Goal: Transaction & Acquisition: Purchase product/service

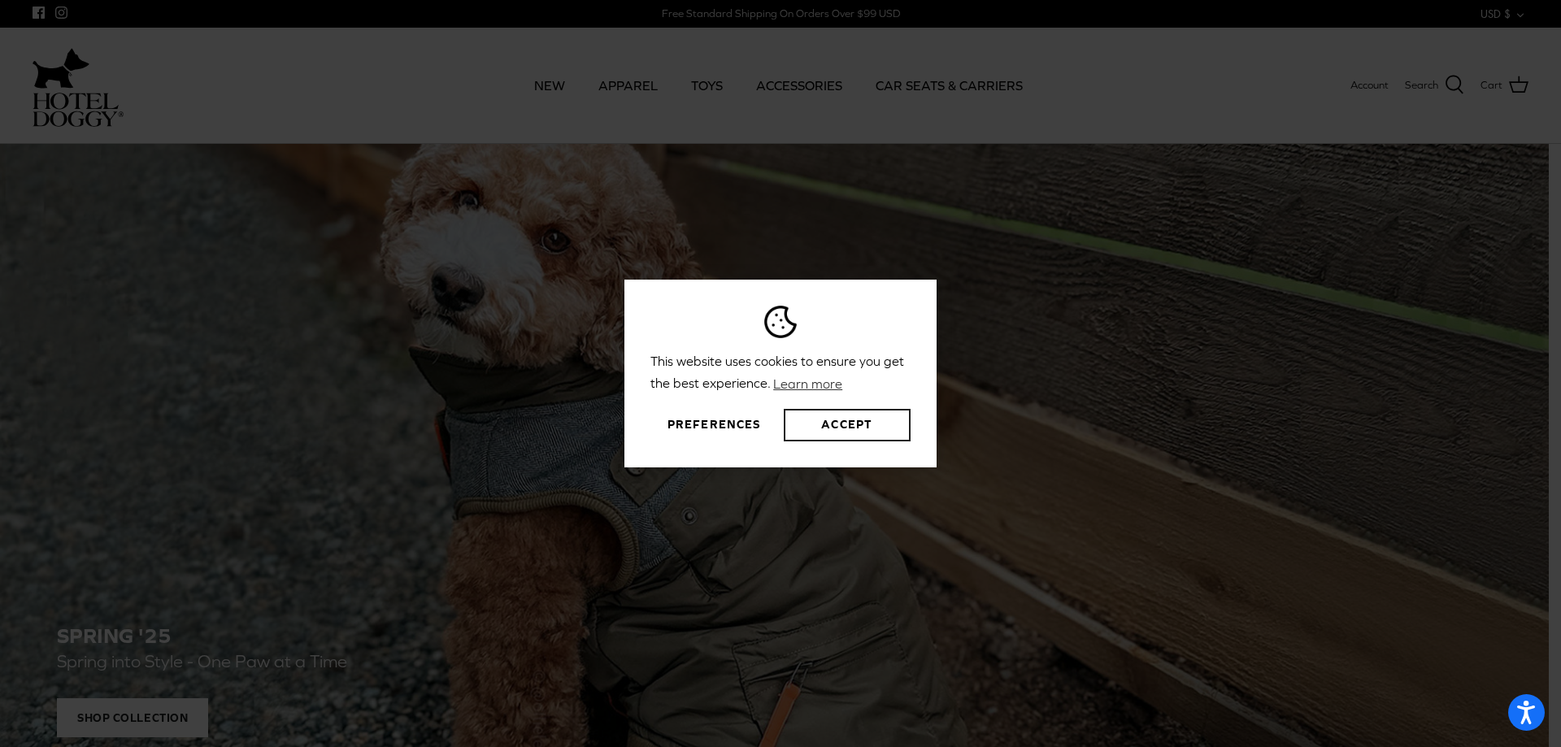
click at [828, 423] on button "Accept" at bounding box center [847, 425] width 127 height 33
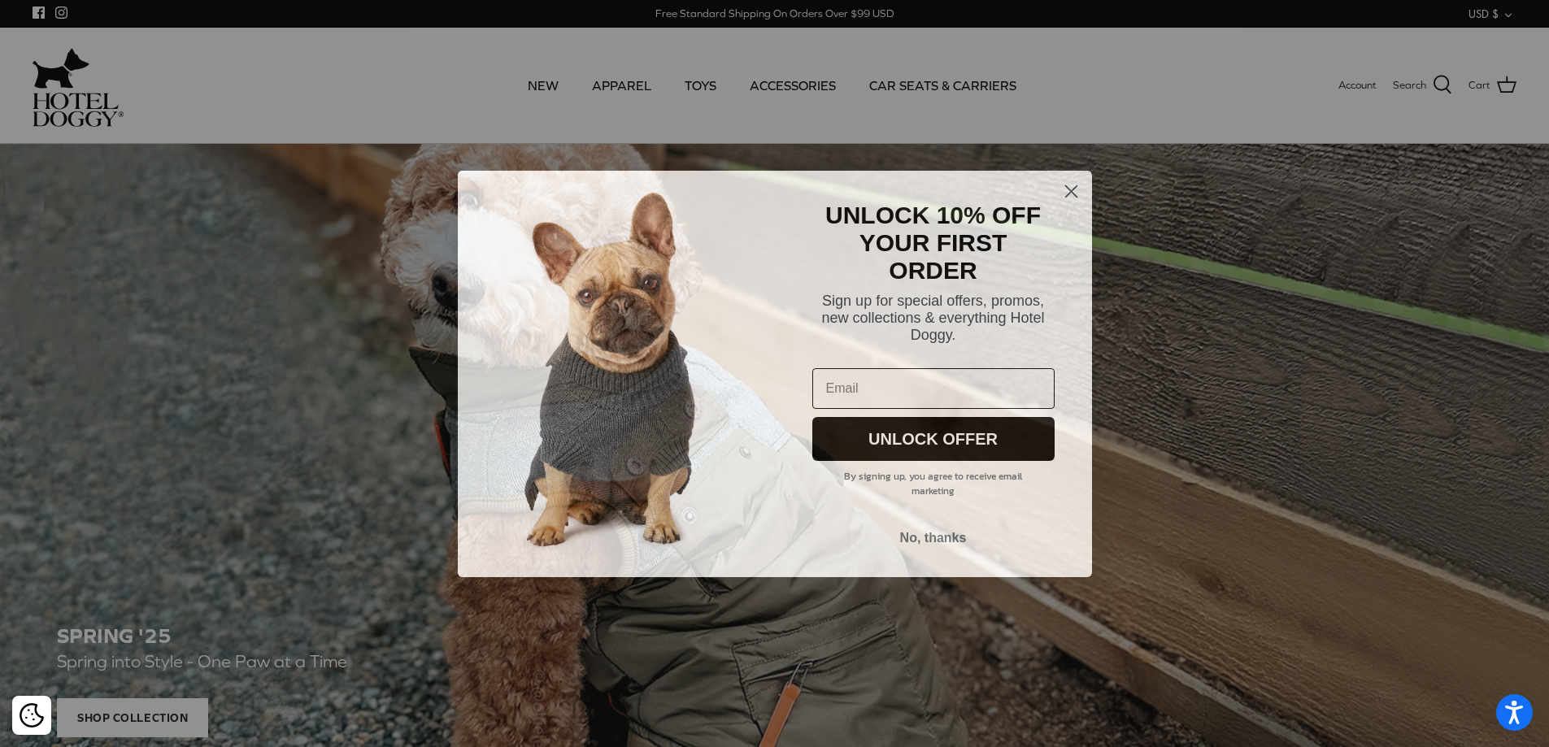
click at [791, 85] on div "Close dialog UNLOCK 10% OFF YOUR FIRST ORDER Sign up for special offers, promos…" at bounding box center [774, 373] width 1549 height 747
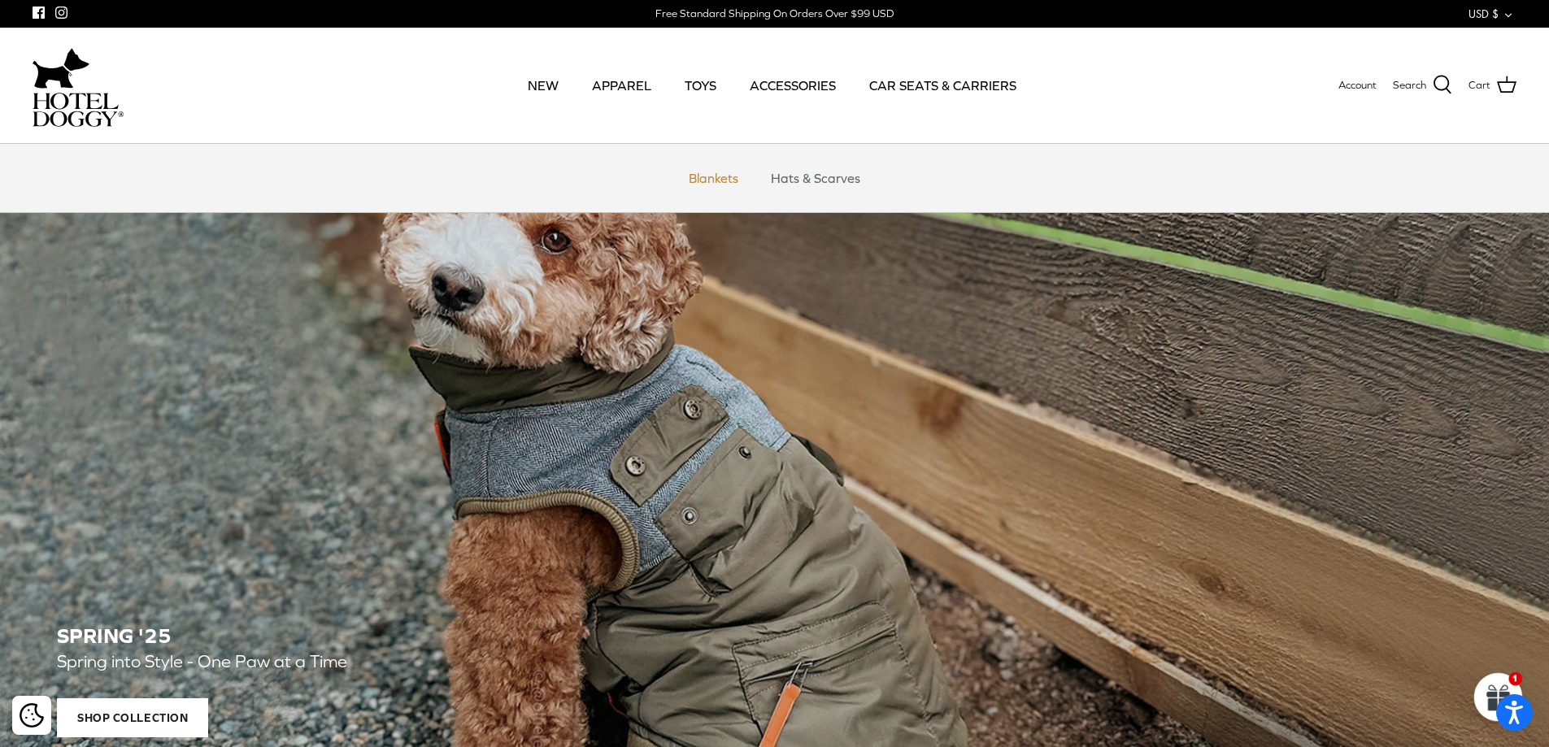
click at [712, 176] on link "Blankets" at bounding box center [713, 178] width 79 height 49
